Goal: Transaction & Acquisition: Purchase product/service

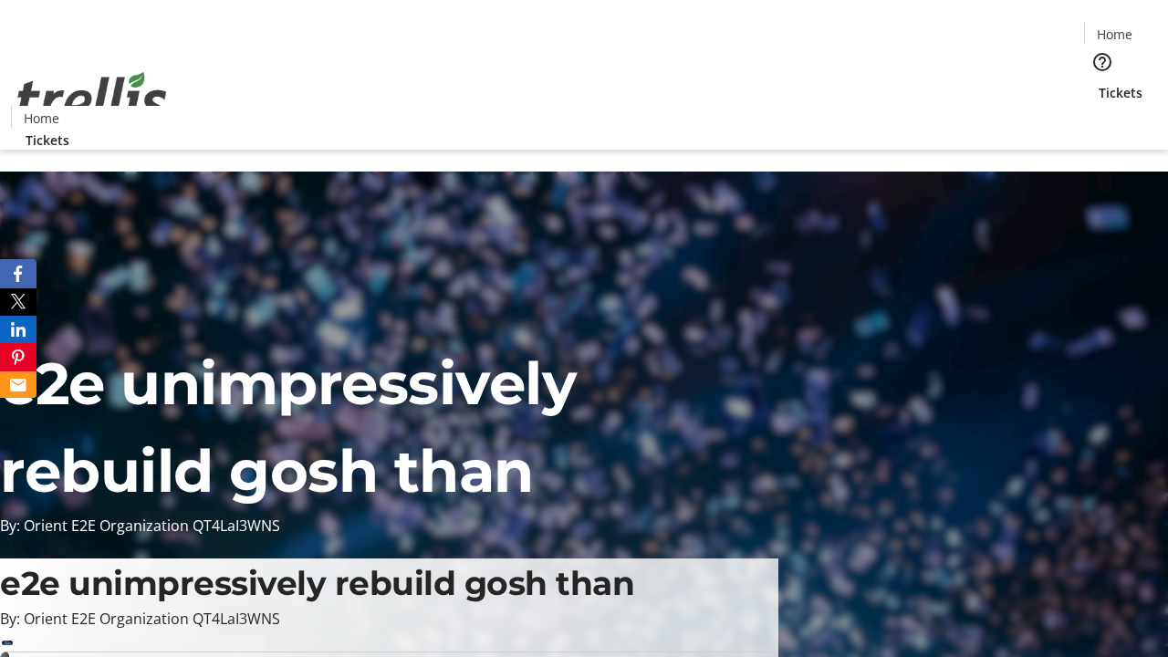
click at [1099, 83] on span "Tickets" at bounding box center [1121, 92] width 44 height 19
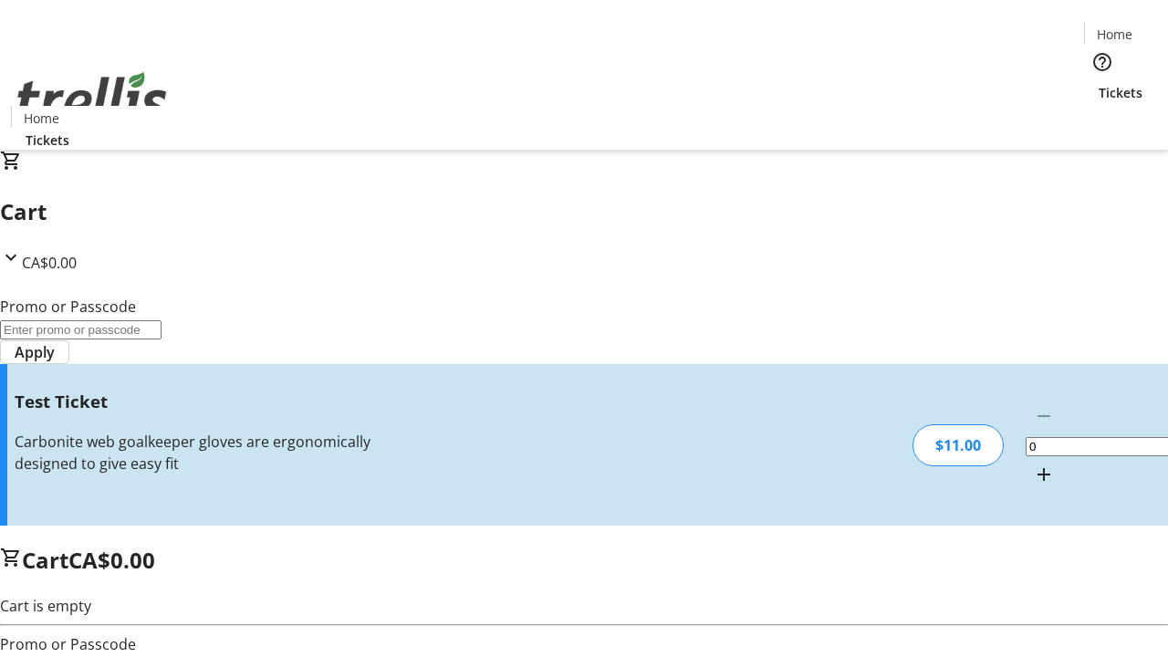
click at [1033, 464] on mat-icon "Increment by one" at bounding box center [1044, 475] width 22 height 22
type input "1"
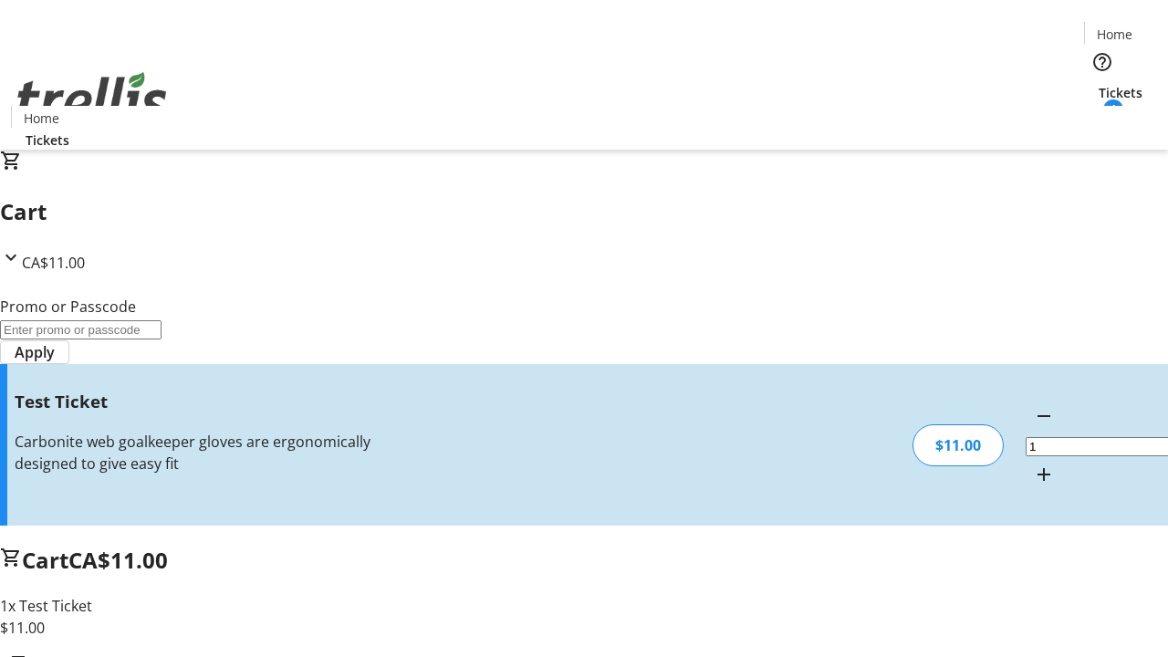
type input "UNLOCK"
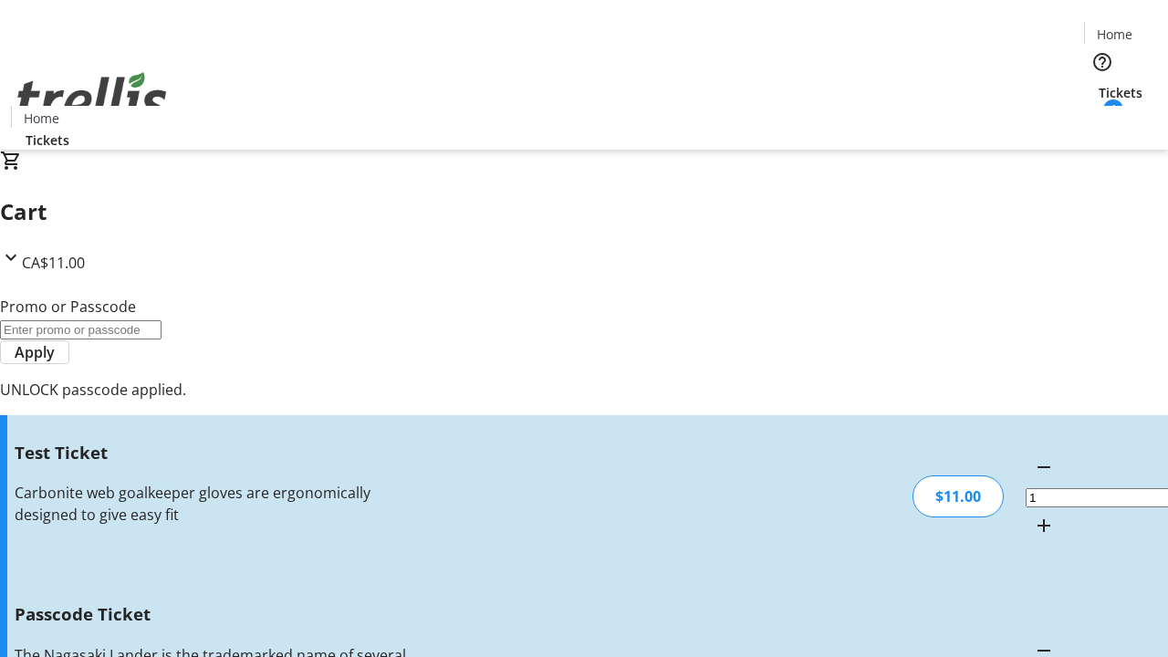
type input "5"
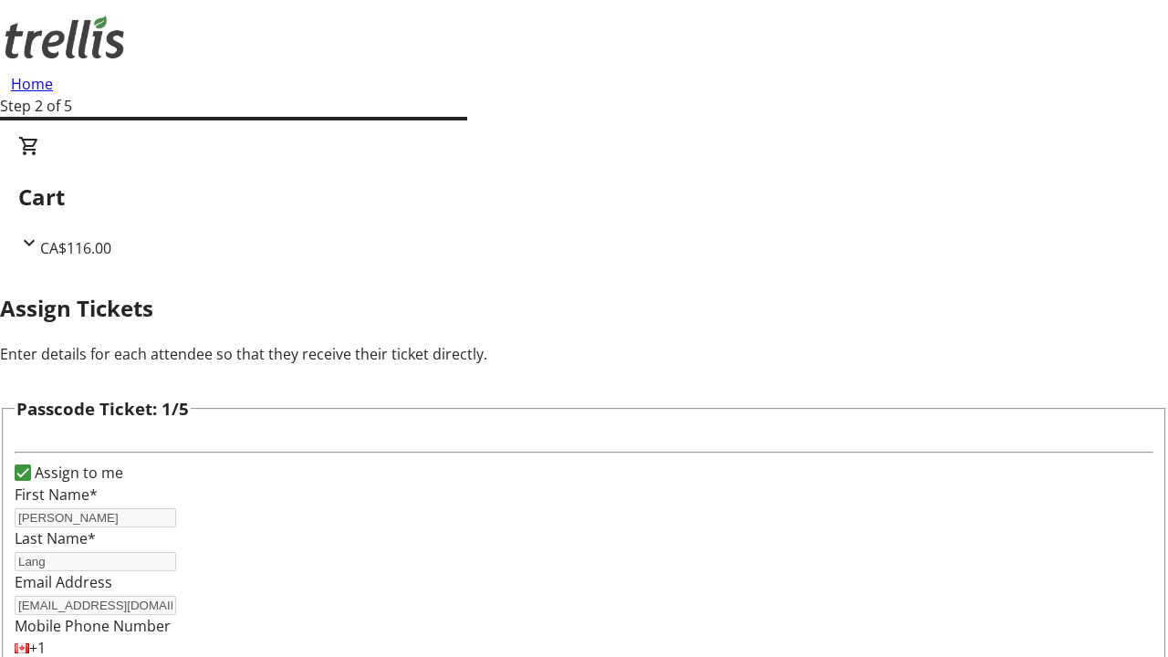
type input "[PERSON_NAME]"
type input "Hyatt"
type input "[PERSON_NAME]"
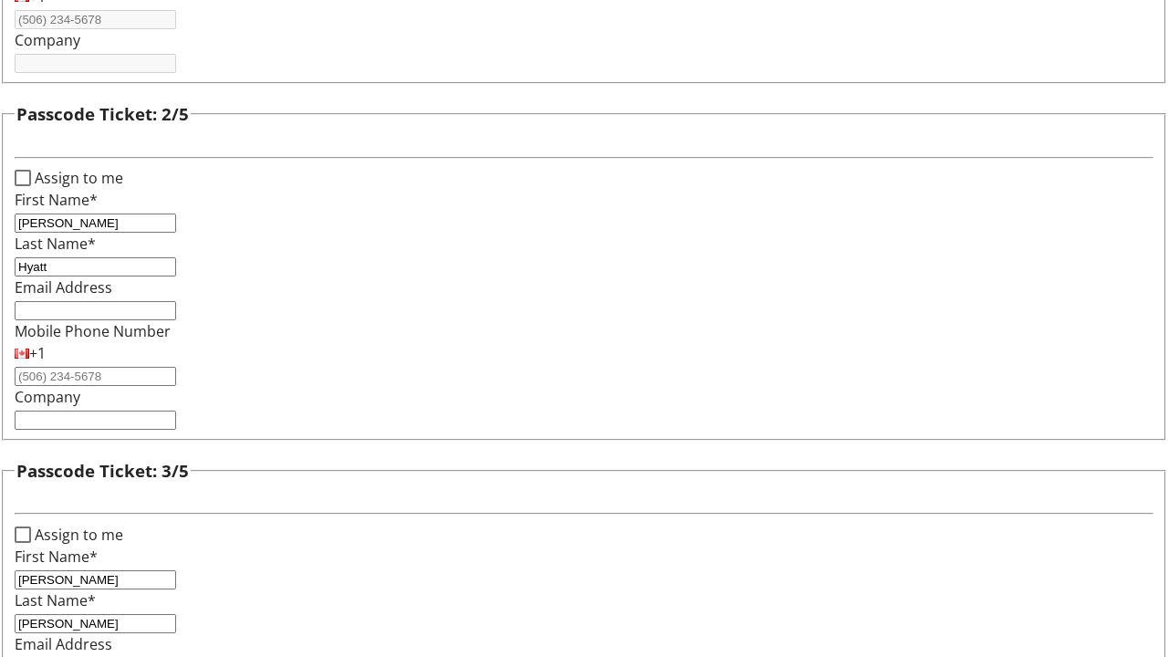
type input "[PERSON_NAME]"
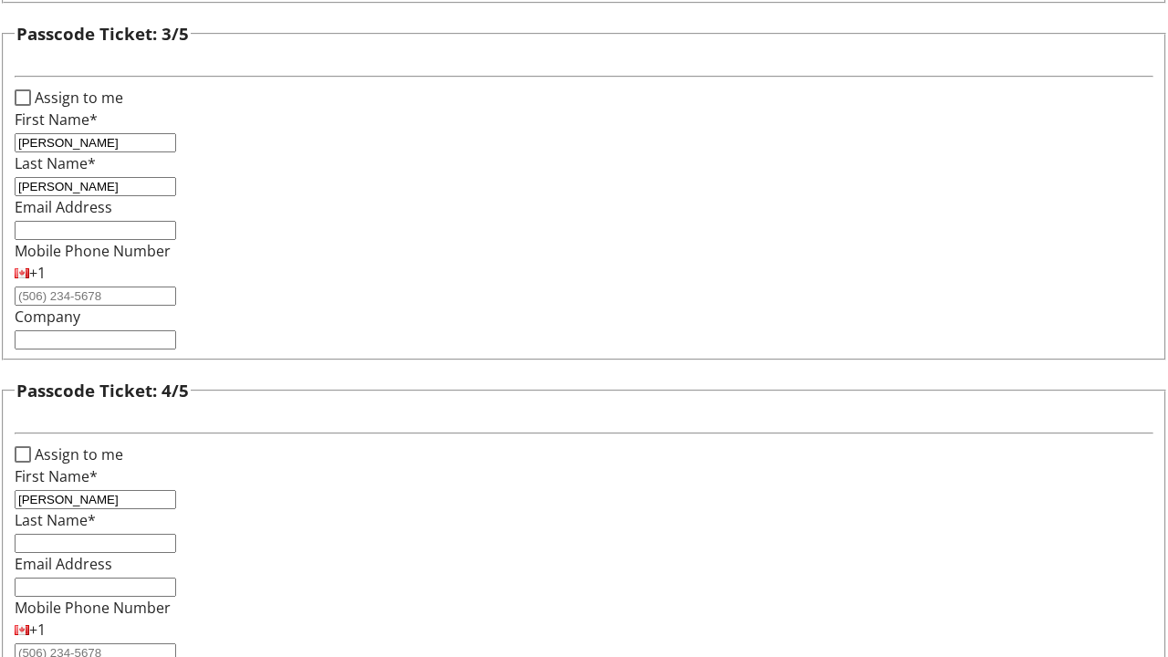
type input "[PERSON_NAME]"
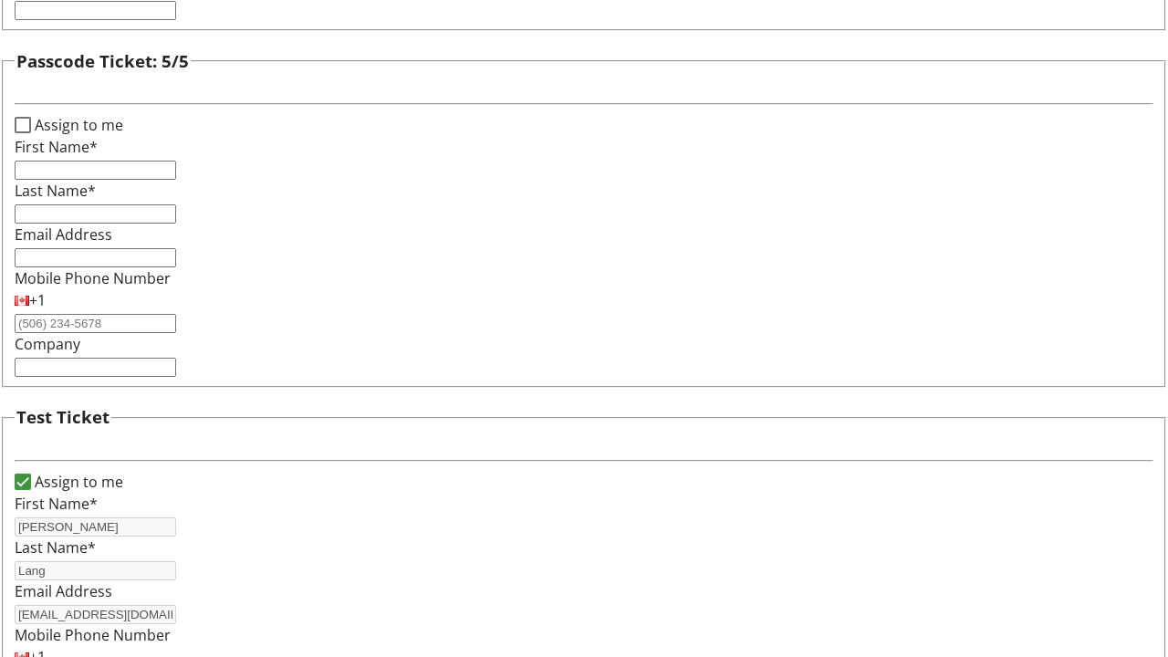
type input "[PERSON_NAME]"
click at [31, 133] on input "Assign to me" at bounding box center [23, 125] width 16 height 16
checkbox input "true"
type input "[PERSON_NAME]"
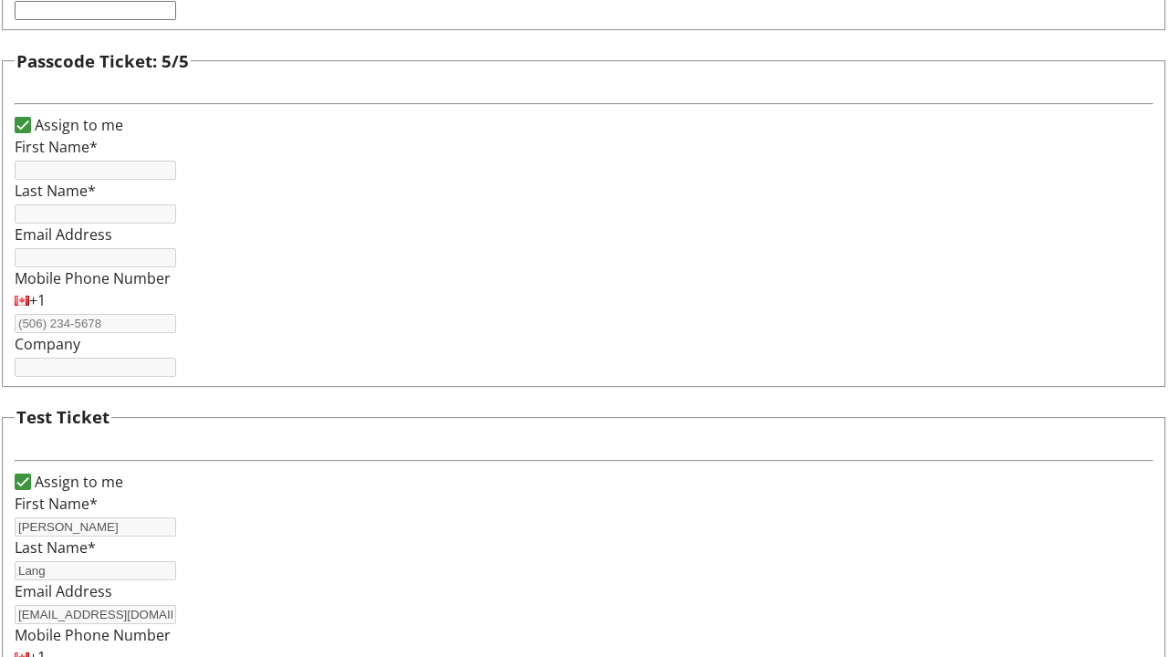
type input "Lang"
type input "[EMAIL_ADDRESS][DOMAIN_NAME]"
